Goal: Task Accomplishment & Management: Use online tool/utility

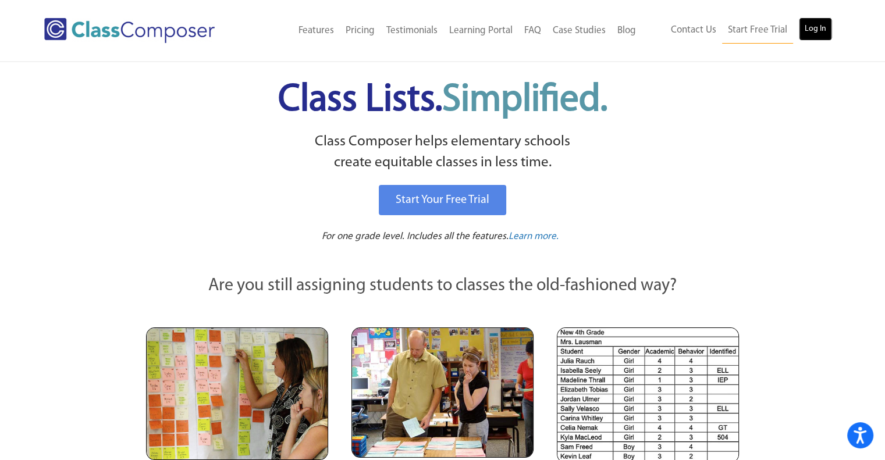
click at [820, 20] on link "Log In" at bounding box center [815, 28] width 33 height 23
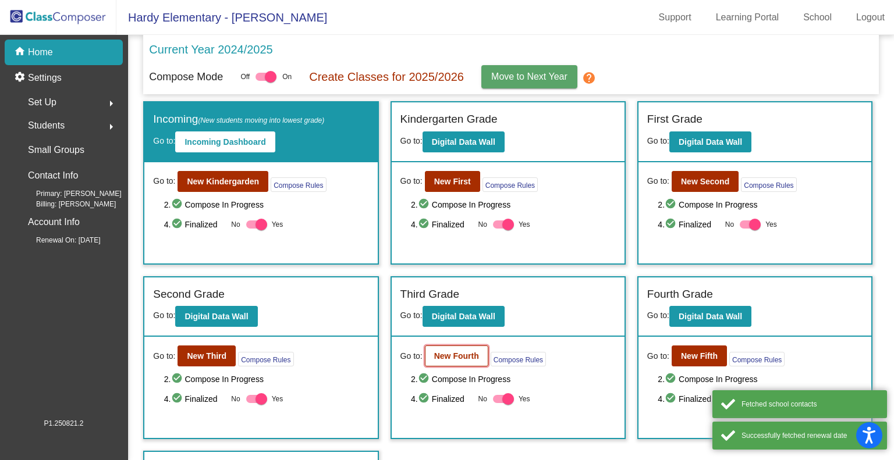
click at [449, 351] on b "New Fourth" at bounding box center [456, 355] width 45 height 9
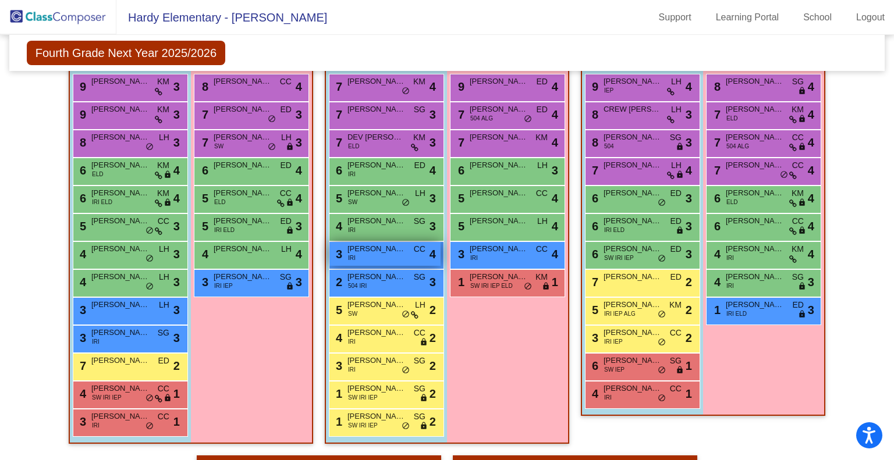
scroll to position [291, 0]
